Goal: Obtain resource: Download file/media

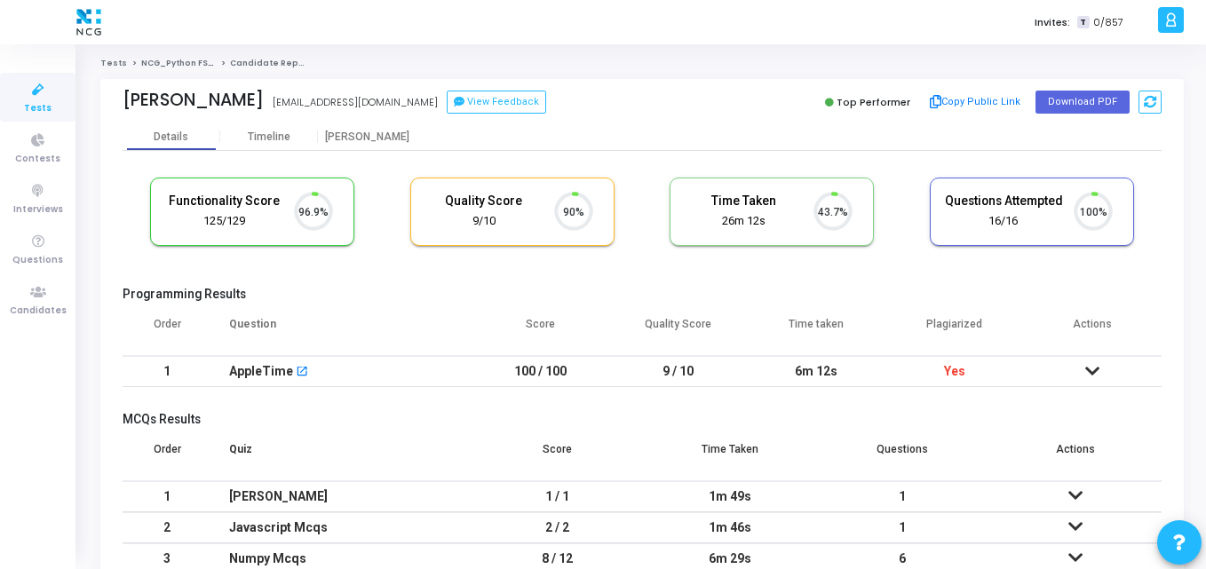
scroll to position [37, 45]
click at [1097, 103] on button "Download PDF" at bounding box center [1083, 102] width 94 height 23
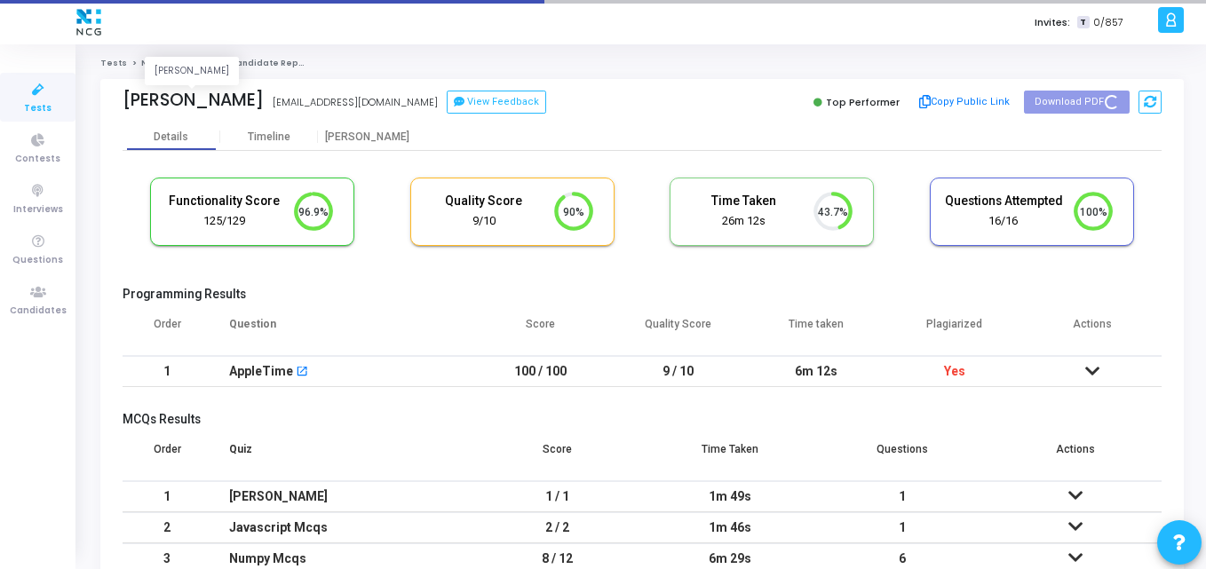
drag, startPoint x: 255, startPoint y: 109, endPoint x: 117, endPoint y: 104, distance: 137.8
click at [117, 104] on div "Pinky Chauhan Pinky Chauhan pc.10chauhan@gmail.com View Feedback Top Performer …" at bounding box center [642, 101] width 1084 height 44
copy div "Pinky Chauhan"
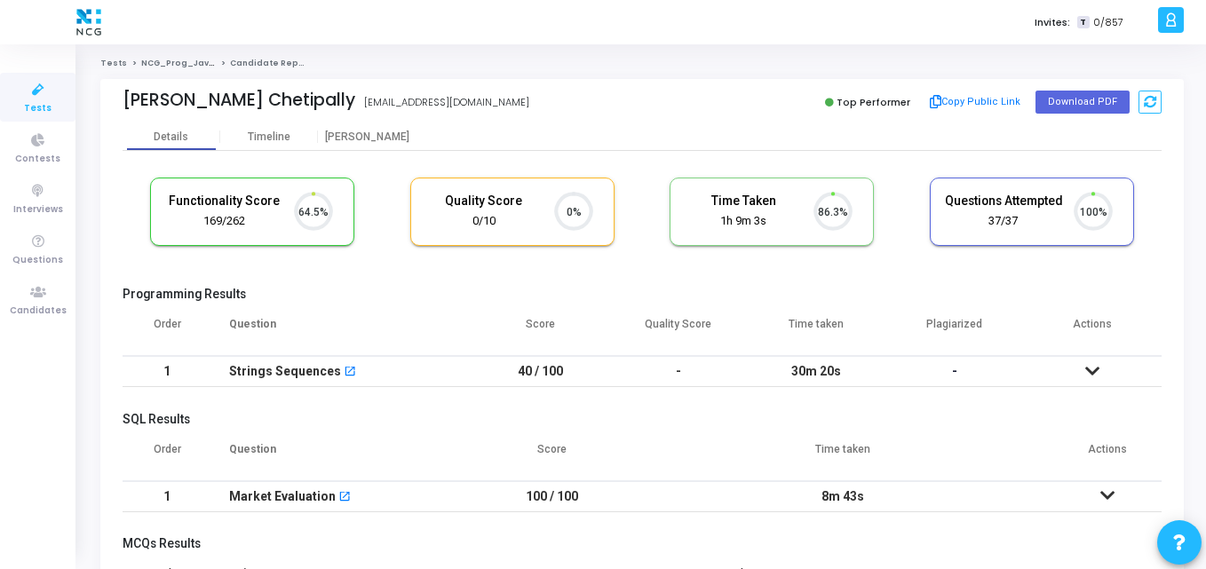
scroll to position [37, 45]
click at [1085, 101] on button "Download PDF" at bounding box center [1083, 102] width 94 height 23
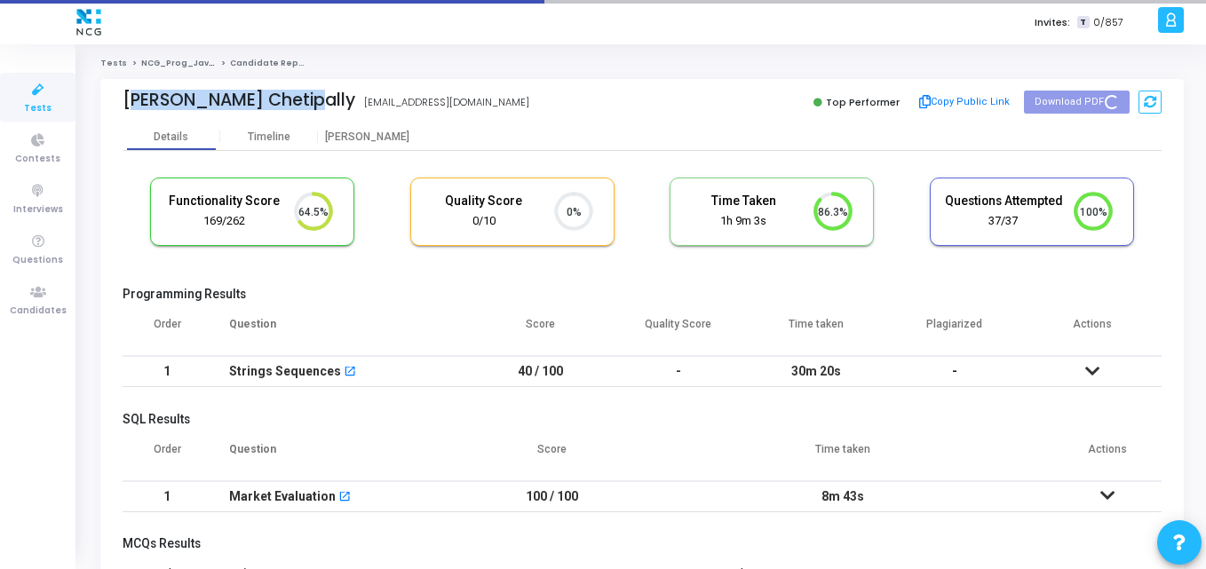
drag, startPoint x: 296, startPoint y: 100, endPoint x: 109, endPoint y: 118, distance: 187.4
click at [109, 118] on div "Sushanth Chetipally sushanthchetipally01@gmail.com Top Performer Copy Public Li…" at bounding box center [642, 101] width 1084 height 44
copy div "Sushanth Chetipally"
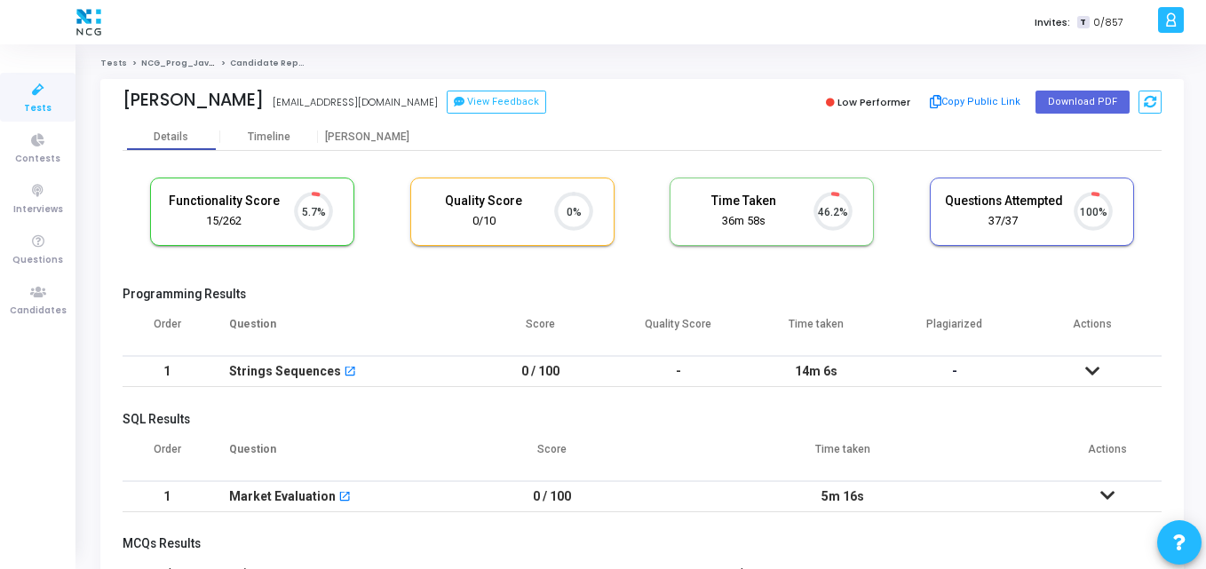
scroll to position [37, 45]
drag, startPoint x: 246, startPoint y: 104, endPoint x: 120, endPoint y: 104, distance: 126.1
click at [120, 104] on div "Akshay Mishra Akshay Mishra mishraakshaybe2017@gmail.com View Feedback Low Perf…" at bounding box center [642, 101] width 1084 height 44
copy div "Akshay Mishra"
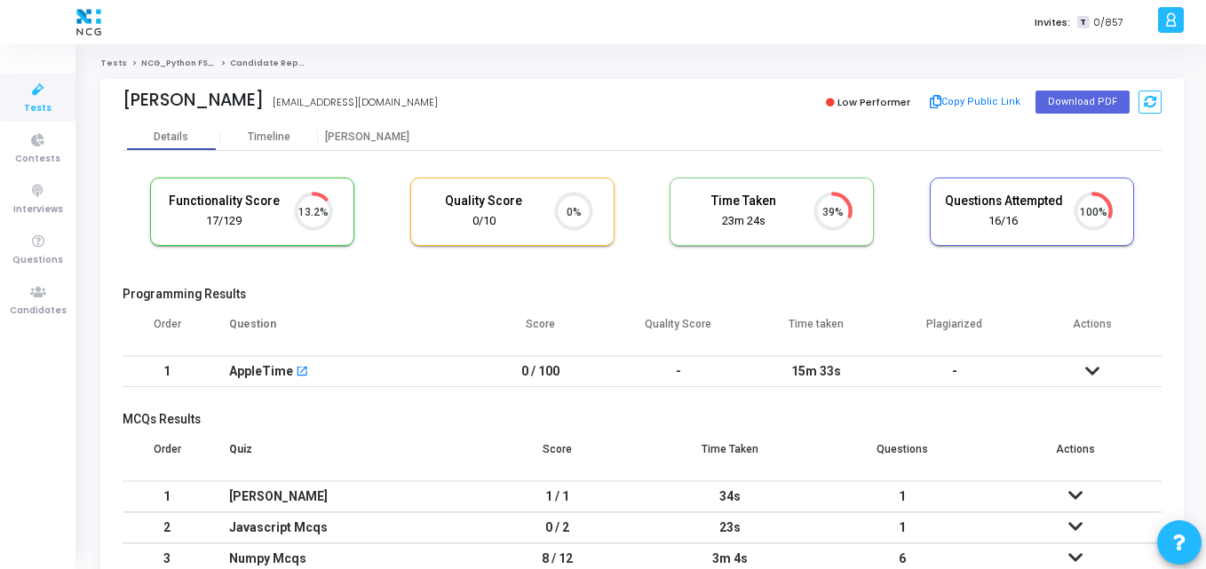
scroll to position [8, 8]
drag, startPoint x: 274, startPoint y: 107, endPoint x: 124, endPoint y: 102, distance: 150.2
click at [124, 102] on div "Tamilselvan Mani Tamilselvan Mani mtsmech04@gmail.com" at bounding box center [378, 103] width 511 height 26
copy div "Tamilselvan Mani"
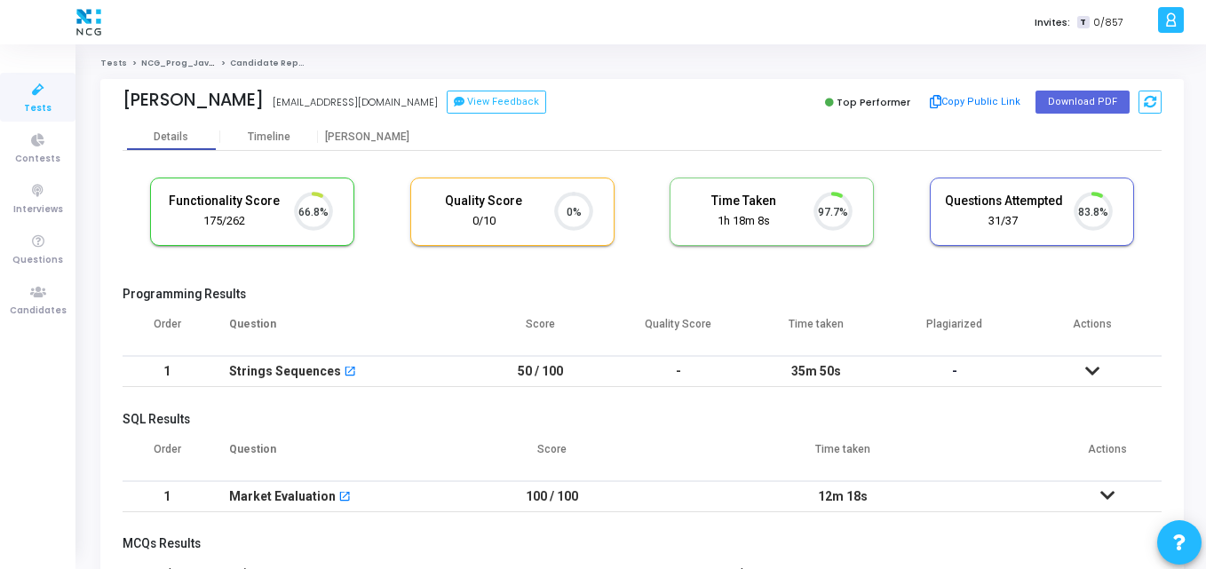
scroll to position [37, 45]
click at [1050, 108] on button "Download PDF" at bounding box center [1083, 102] width 94 height 23
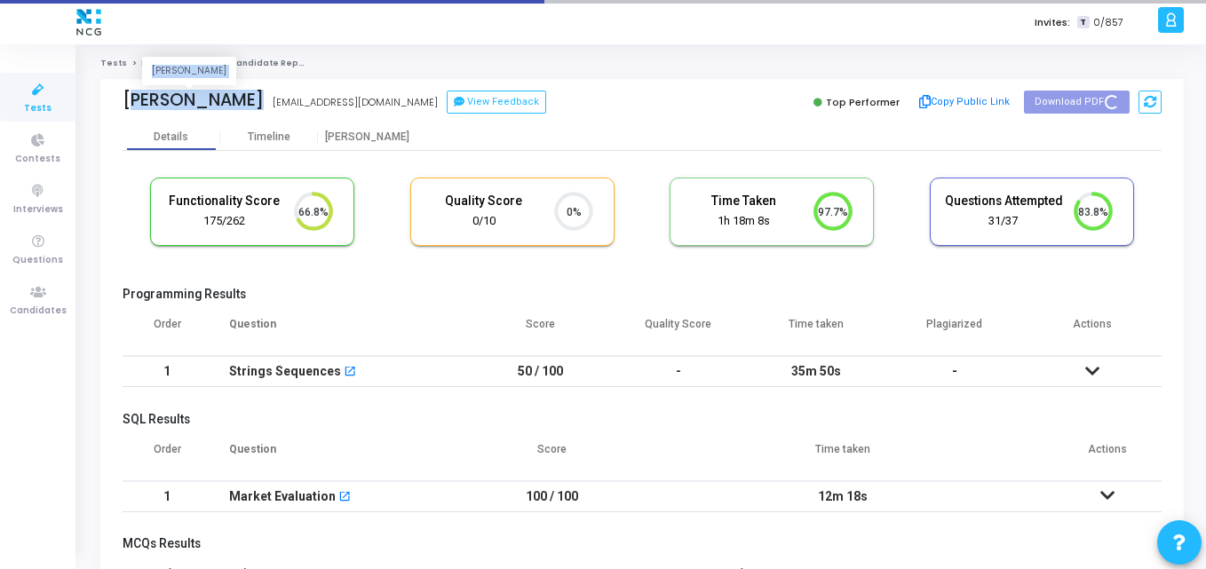
drag, startPoint x: 247, startPoint y: 105, endPoint x: 125, endPoint y: 100, distance: 121.8
click at [125, 100] on div "[PERSON_NAME] [PERSON_NAME] [EMAIL_ADDRESS][DOMAIN_NAME] View Feedback" at bounding box center [378, 103] width 511 height 26
copy div "[PERSON_NAME] [PERSON_NAME]"
